Goal: Transaction & Acquisition: Book appointment/travel/reservation

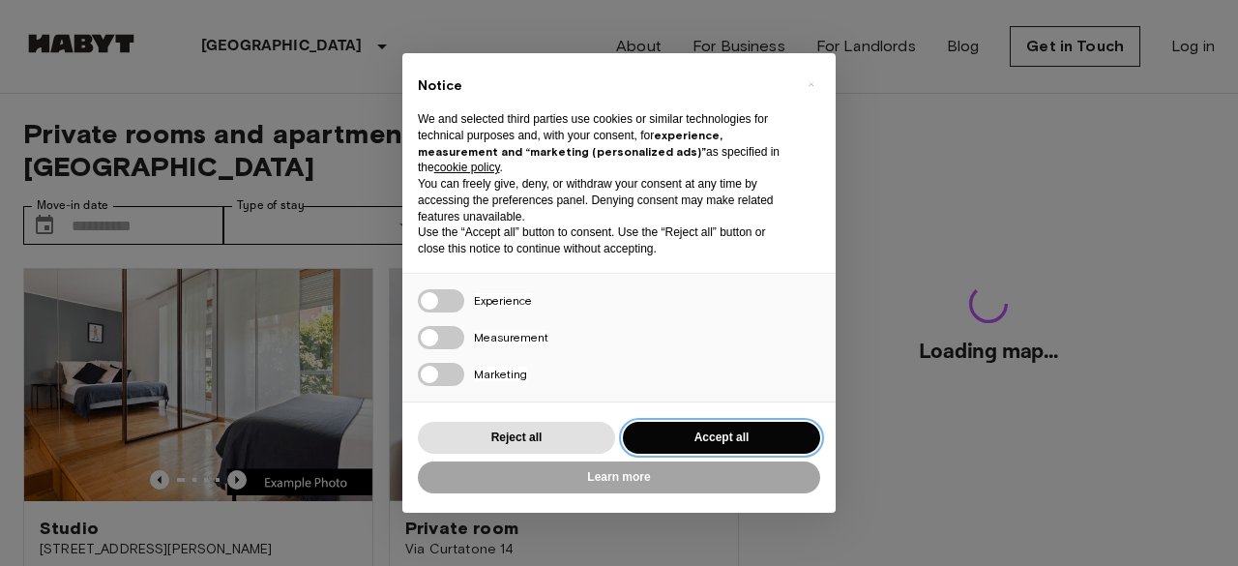
click at [712, 438] on button "Accept all" at bounding box center [721, 438] width 197 height 32
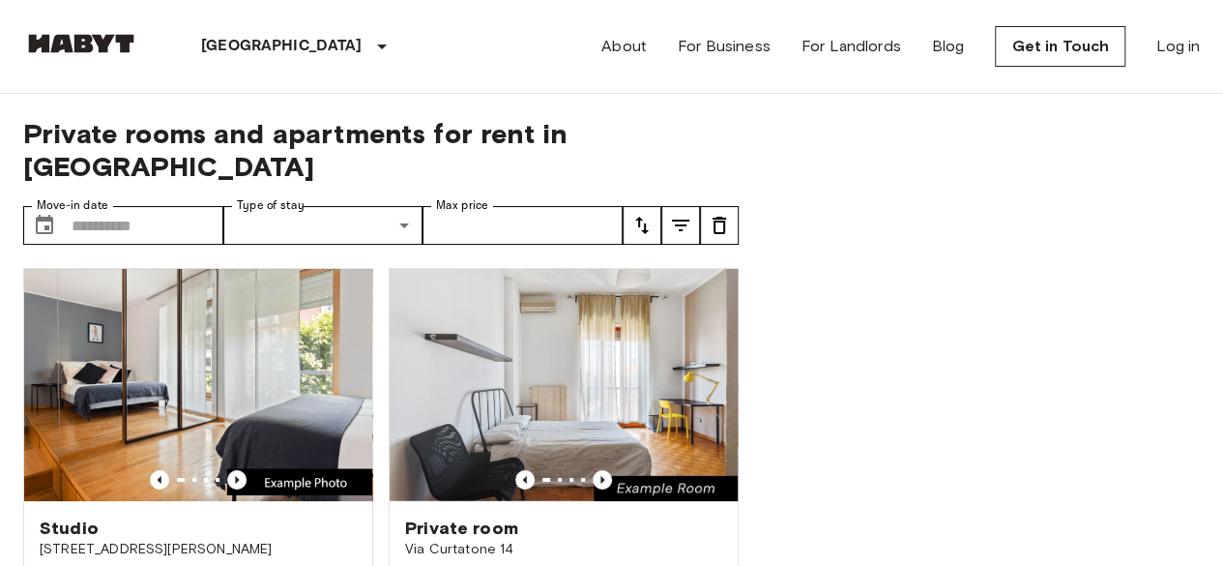
click at [907, 307] on div at bounding box center [981, 330] width 438 height 473
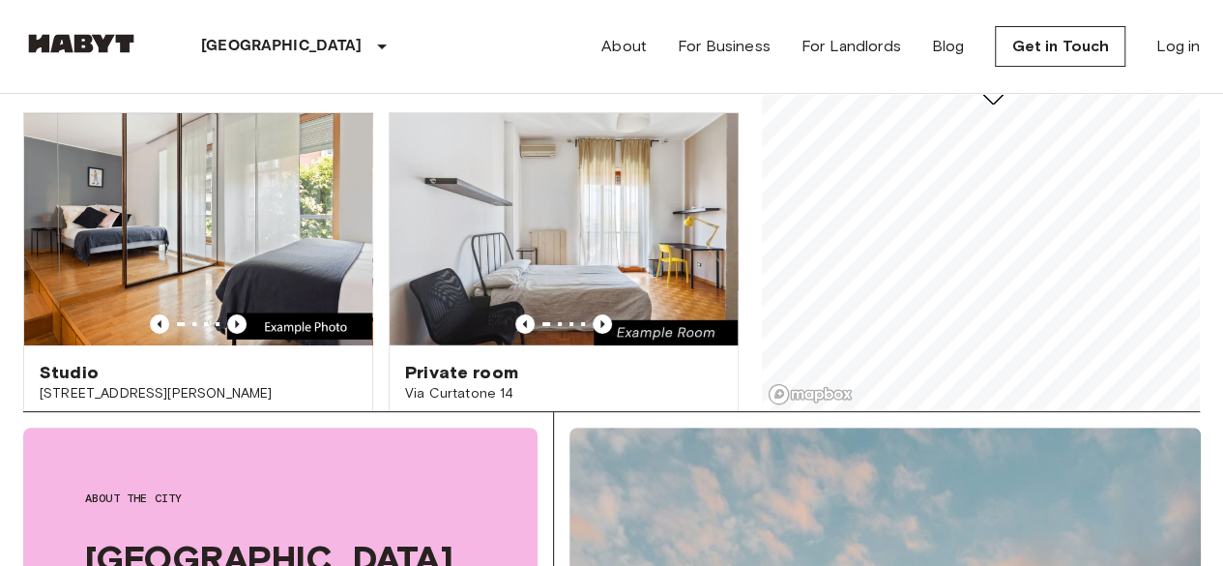
scroll to position [259, 0]
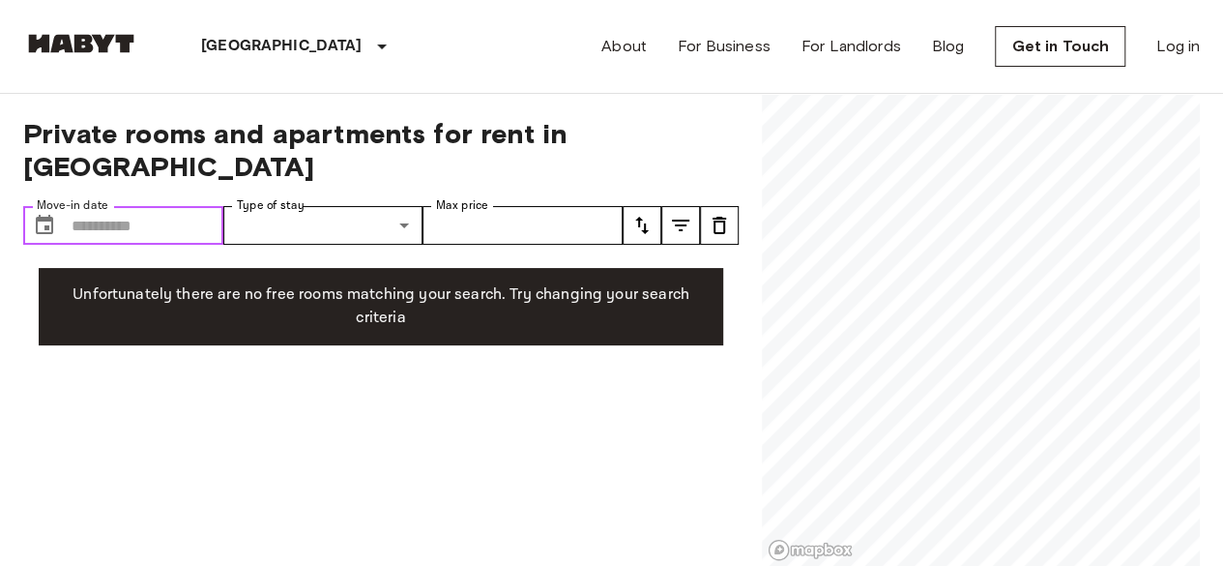
click at [185, 206] on input "Move-in date" at bounding box center [148, 225] width 152 height 39
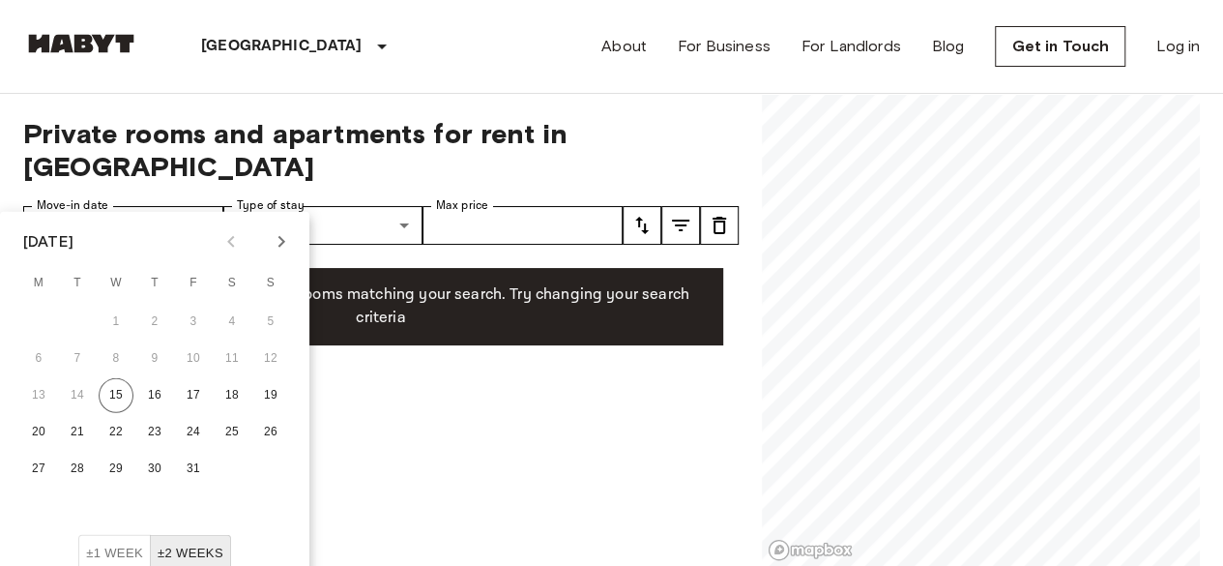
click at [280, 243] on icon "Next month" at bounding box center [281, 241] width 23 height 23
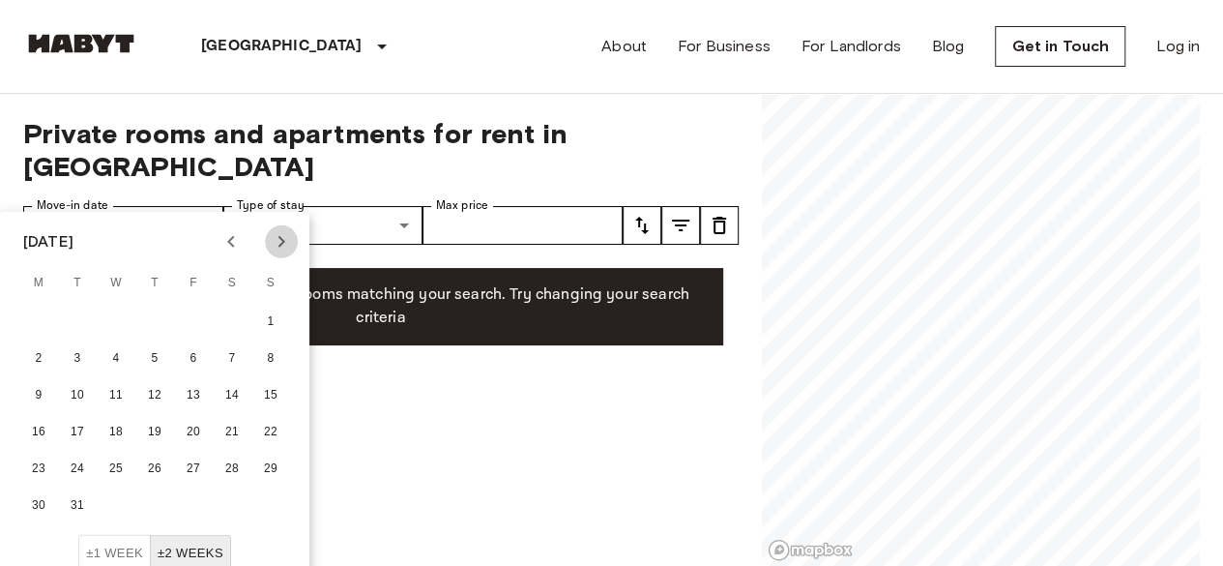
click at [280, 243] on icon "Next month" at bounding box center [281, 241] width 23 height 23
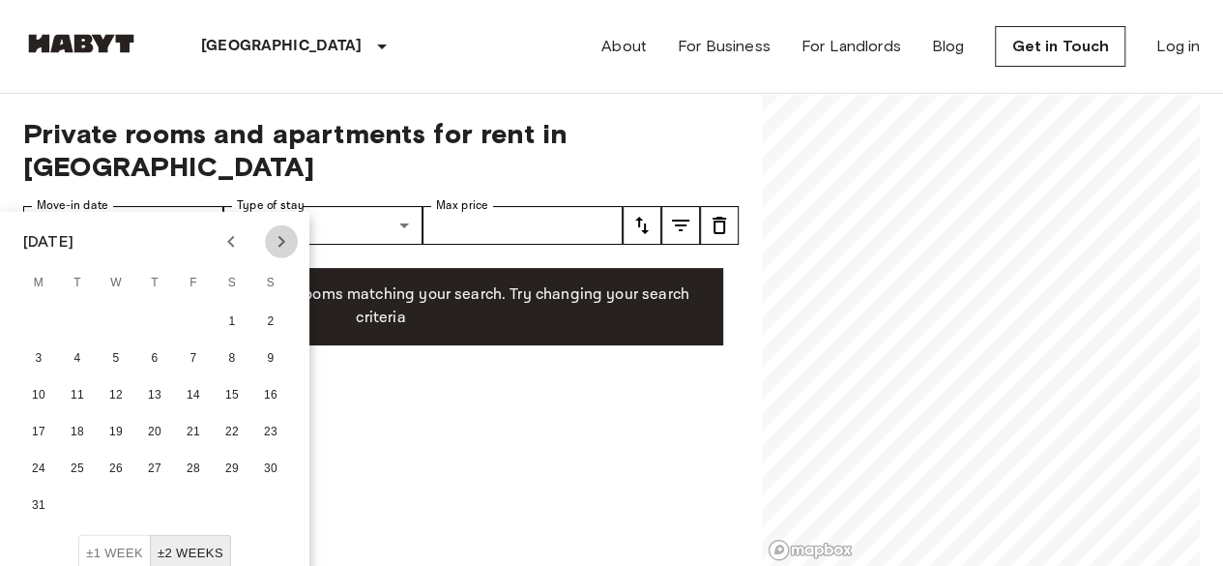
click at [280, 243] on icon "Next month" at bounding box center [281, 241] width 23 height 23
click at [73, 238] on div "[DATE]" at bounding box center [48, 241] width 50 height 23
click at [195, 321] on button "4" at bounding box center [193, 322] width 35 height 35
type input "**********"
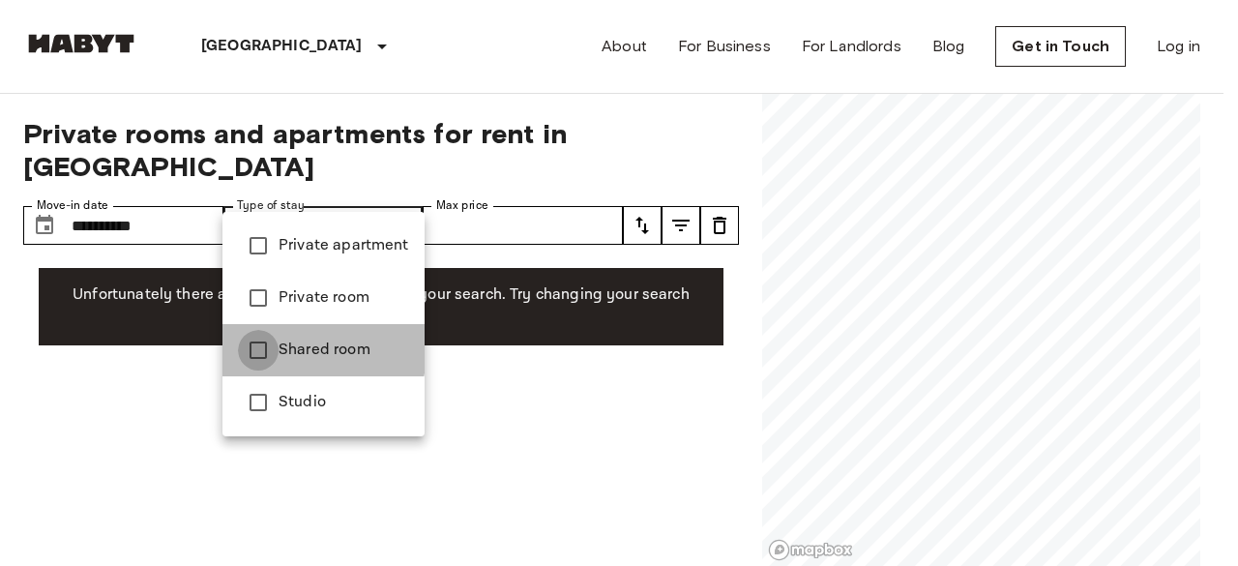
type input "**********"
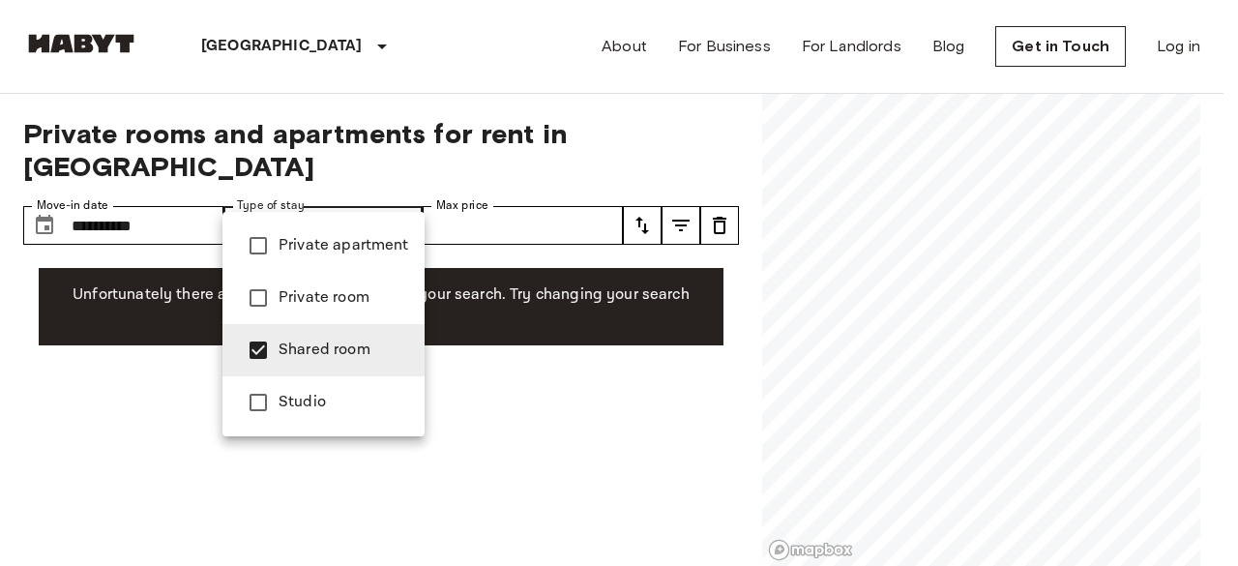
click at [483, 364] on div at bounding box center [619, 283] width 1238 height 566
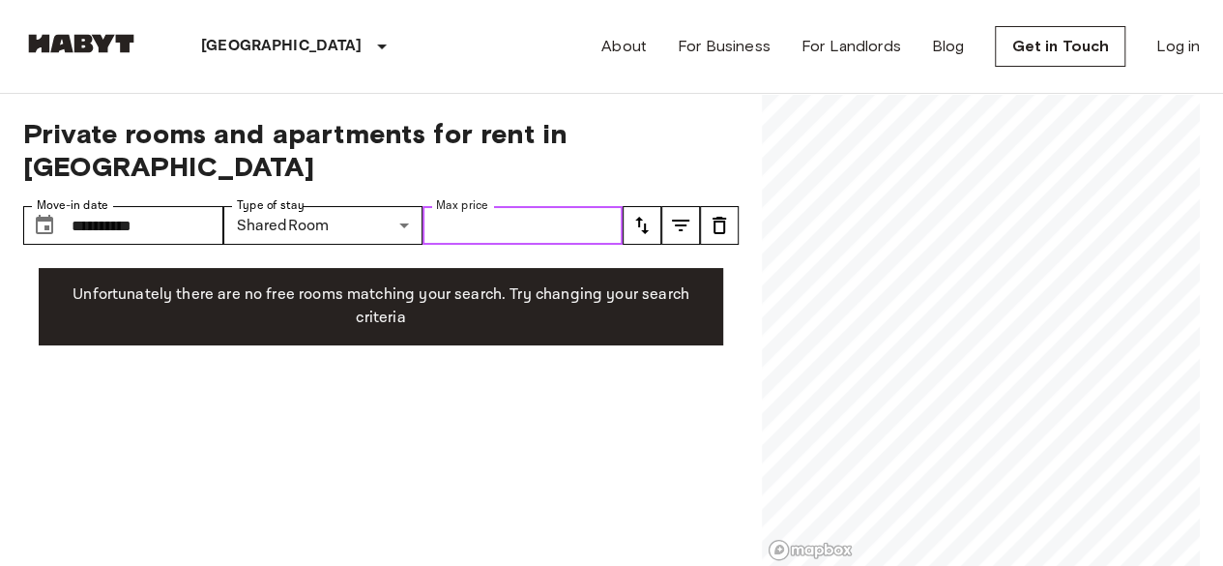
click at [608, 206] on input "Max price" at bounding box center [523, 225] width 200 height 39
type input "***"
click at [651, 348] on div "**********" at bounding box center [381, 330] width 716 height 473
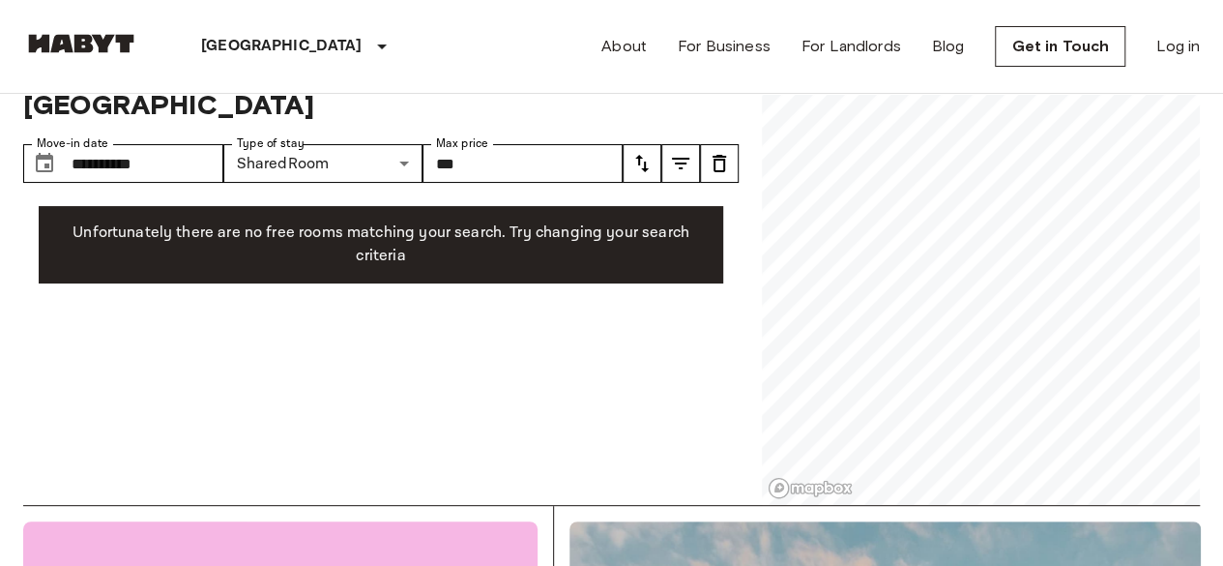
scroll to position [64, 0]
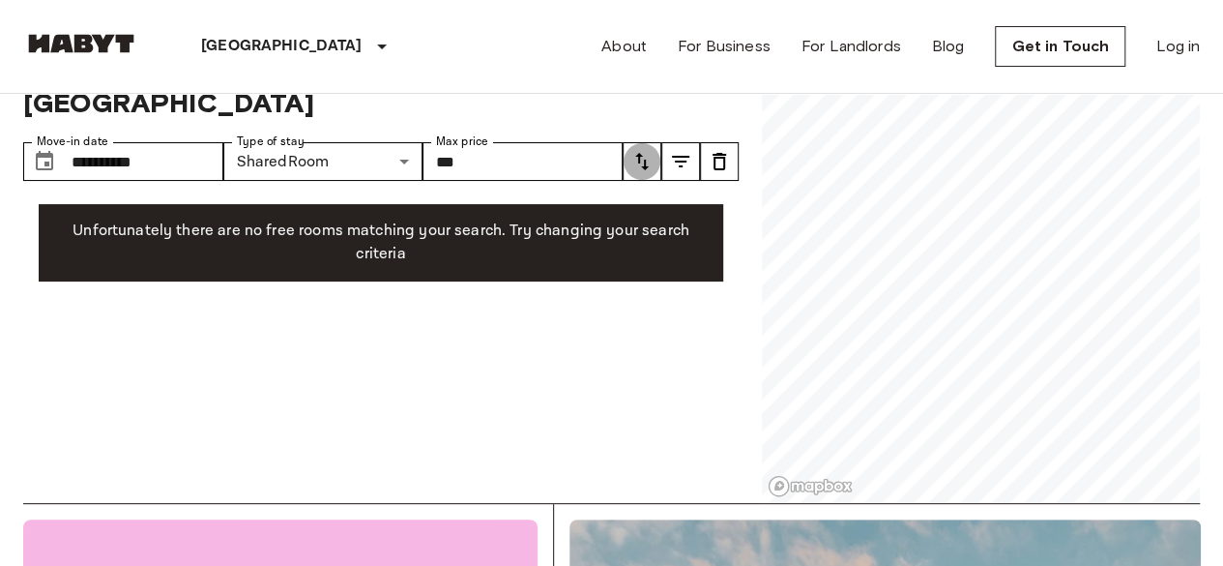
click at [646, 150] on icon "tune" at bounding box center [641, 161] width 23 height 23
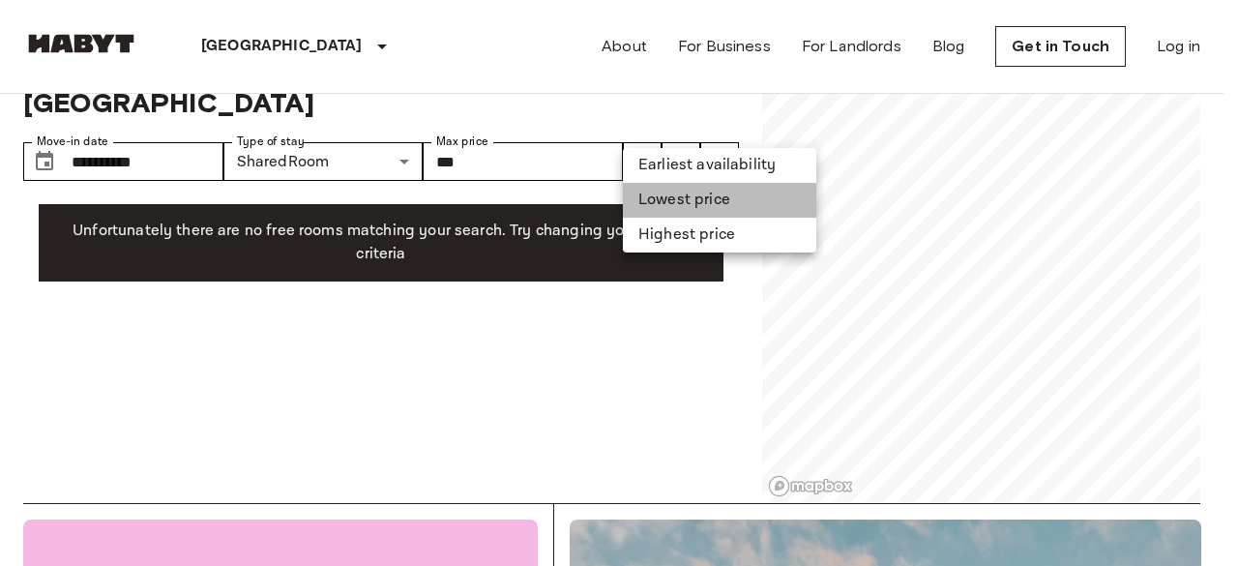
click at [663, 198] on li "Lowest price" at bounding box center [719, 200] width 193 height 35
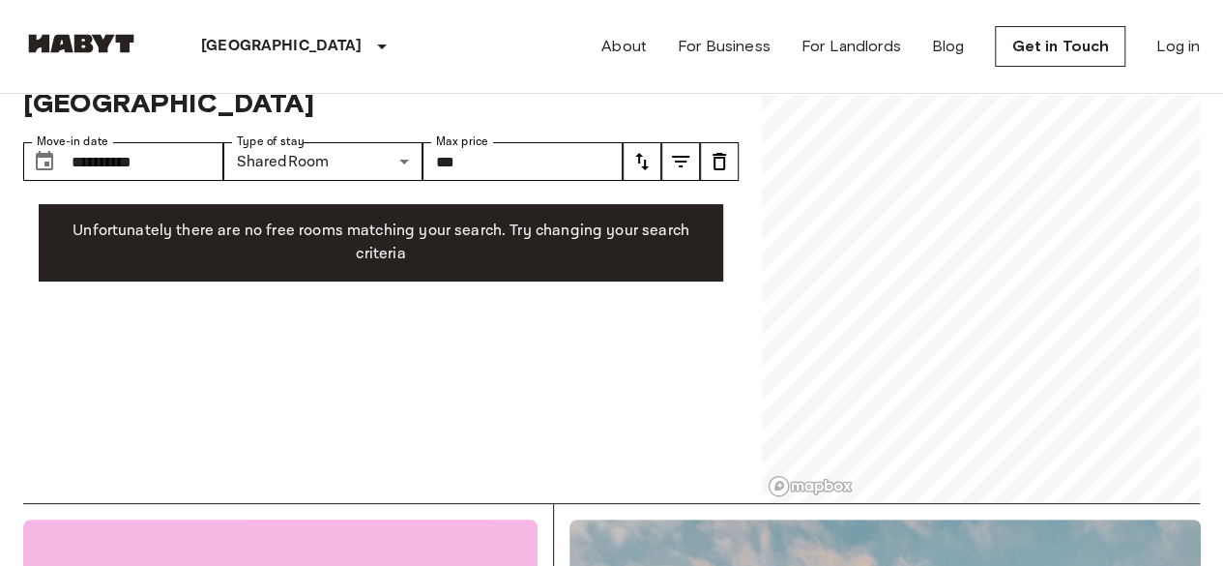
click at [691, 150] on icon "tune" at bounding box center [680, 161] width 23 height 23
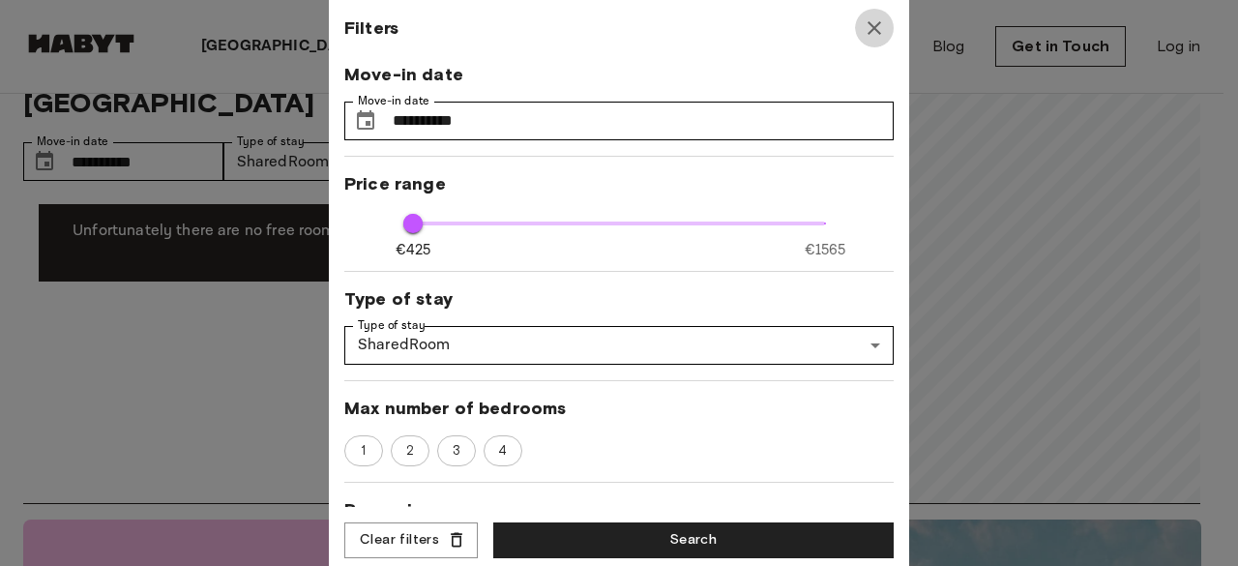
click at [866, 21] on icon "button" at bounding box center [874, 27] width 23 height 23
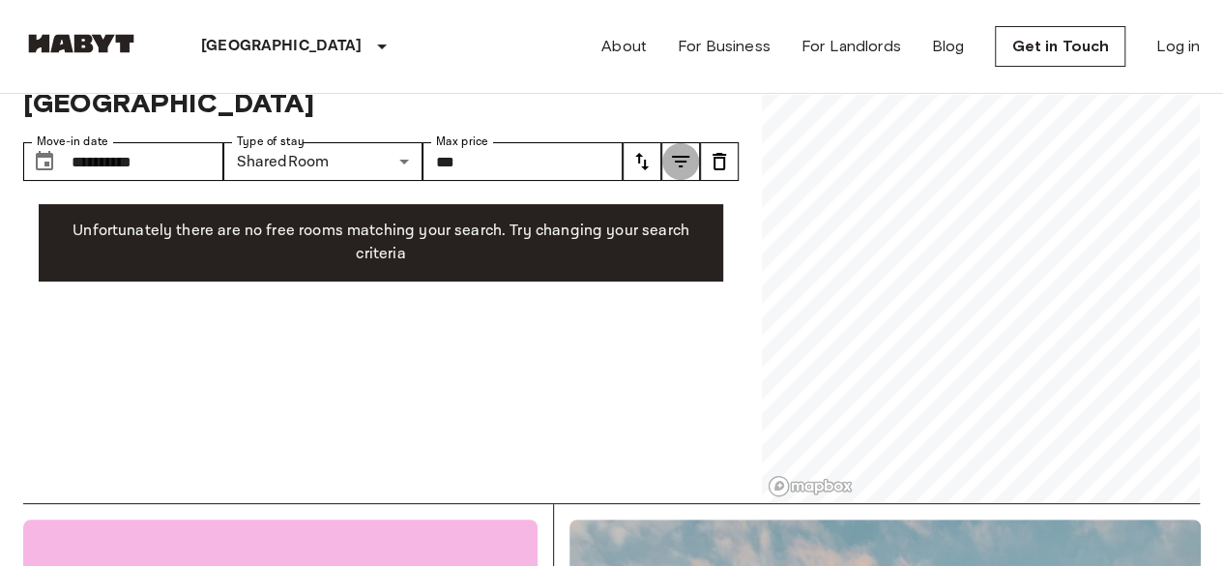
click at [685, 150] on icon "tune" at bounding box center [680, 161] width 23 height 23
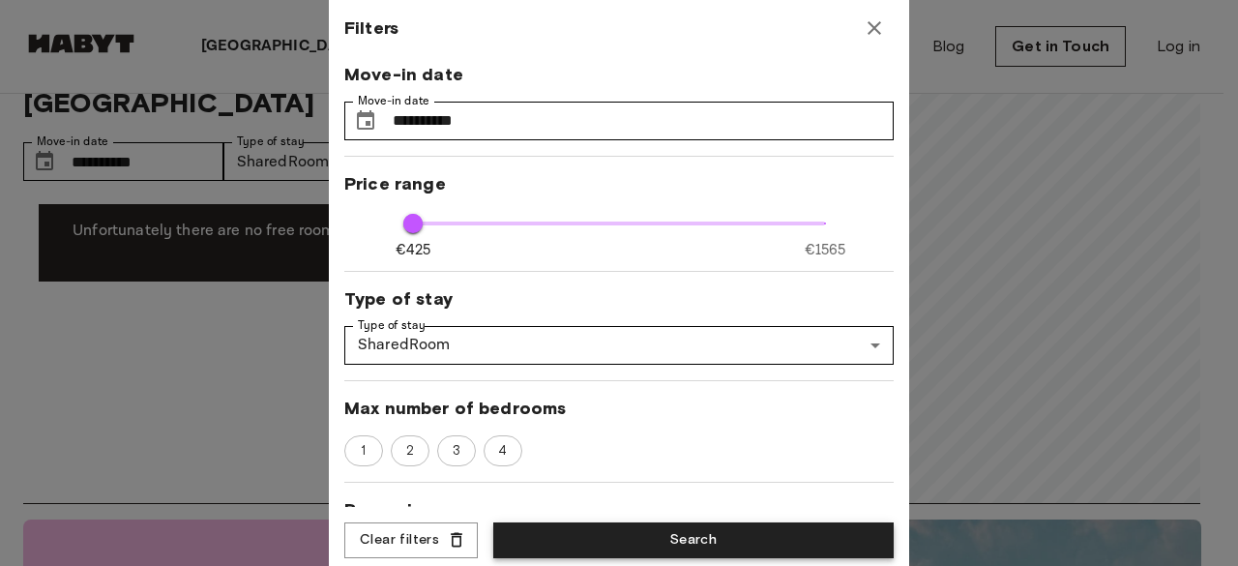
click at [600, 535] on button "Search" at bounding box center [693, 540] width 400 height 36
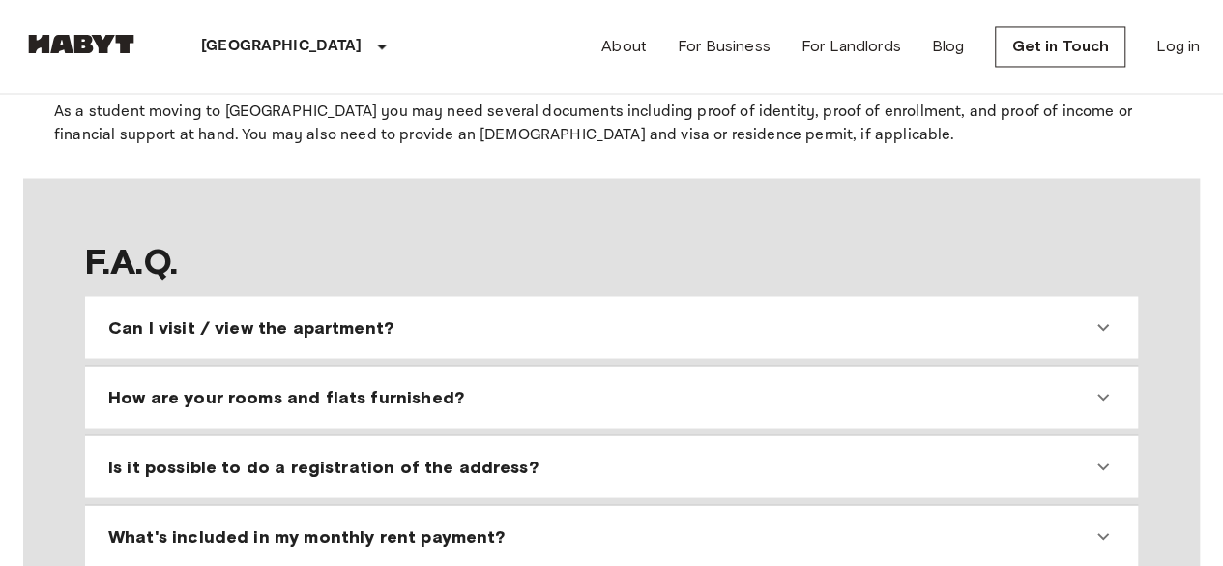
scroll to position [1629, 0]
click at [405, 314] on div "Can I visit / view the apartment?" at bounding box center [599, 325] width 983 height 23
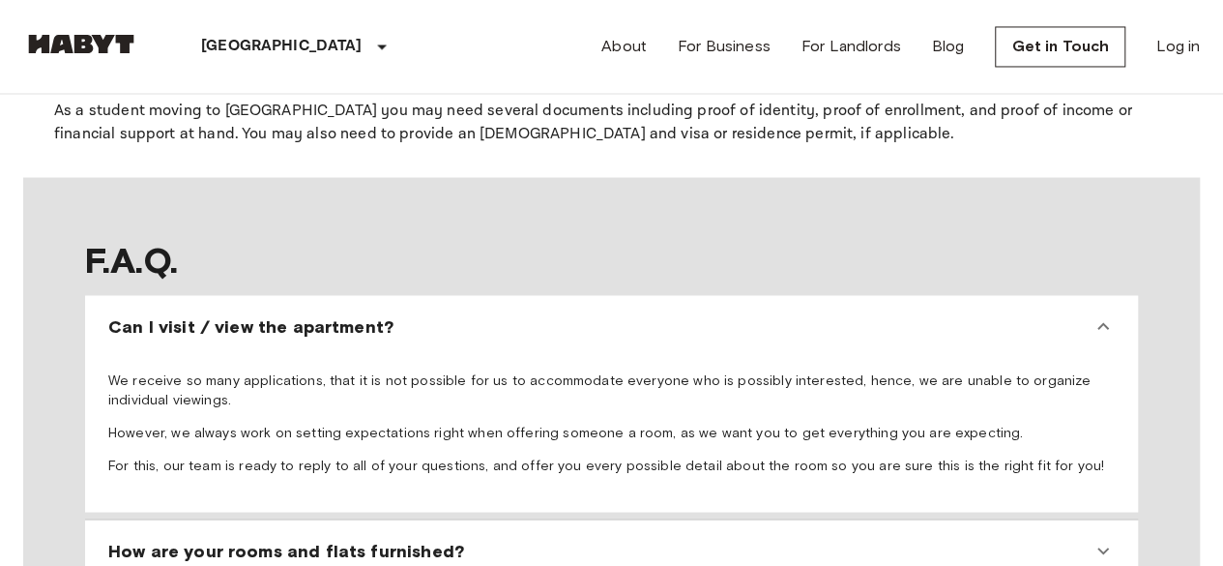
click at [405, 314] on div "Can I visit / view the apartment?" at bounding box center [599, 325] width 983 height 23
